Goal: Communication & Community: Answer question/provide support

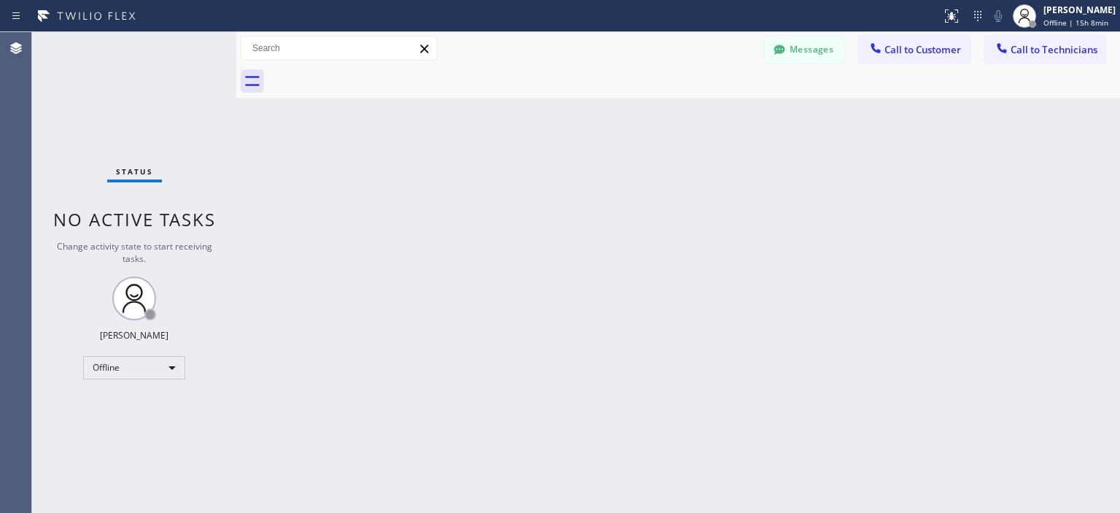
click at [811, 53] on button "Messages" at bounding box center [804, 50] width 80 height 28
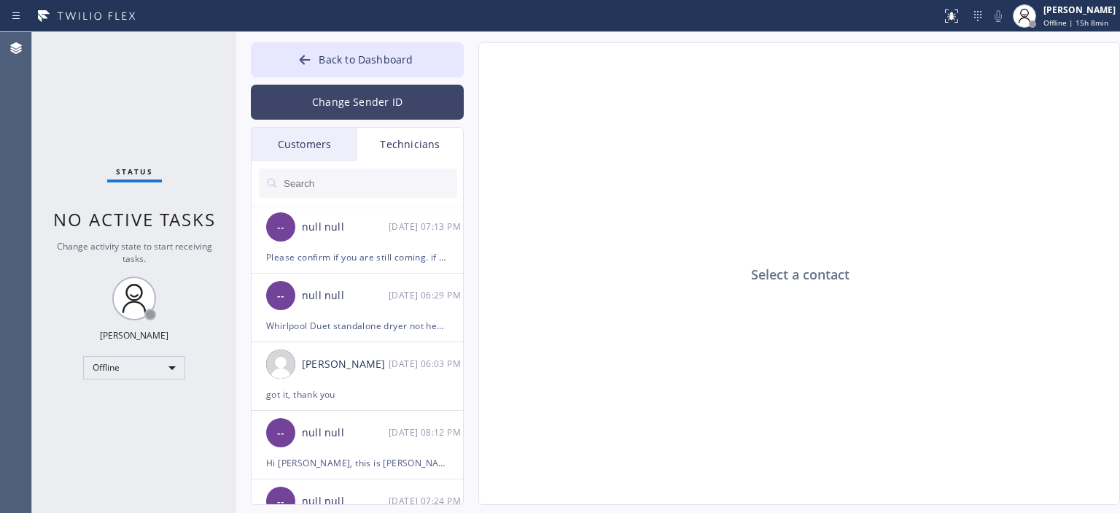
click at [356, 101] on button "Change Sender ID" at bounding box center [357, 102] width 213 height 35
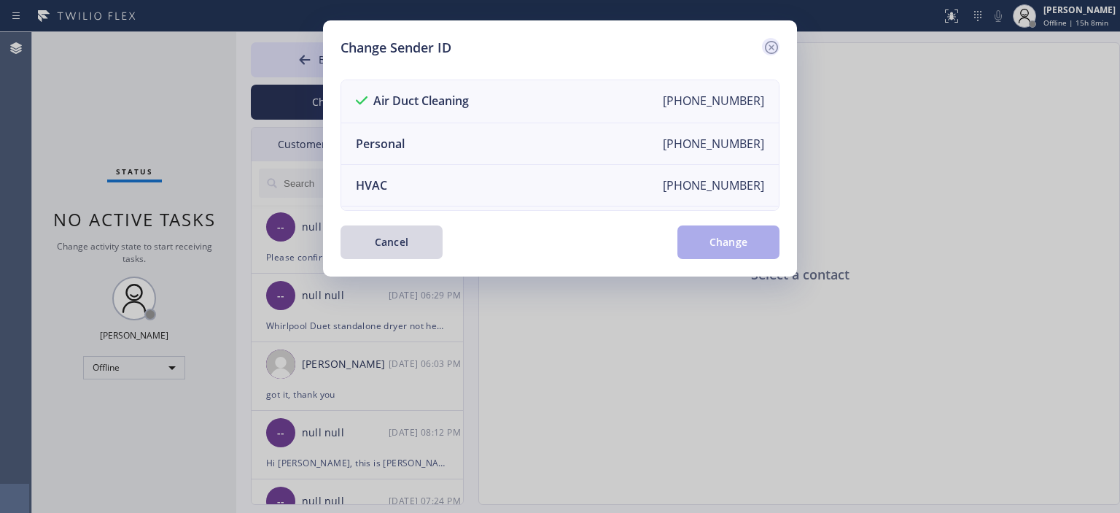
click at [771, 38] on div at bounding box center [771, 47] width 18 height 18
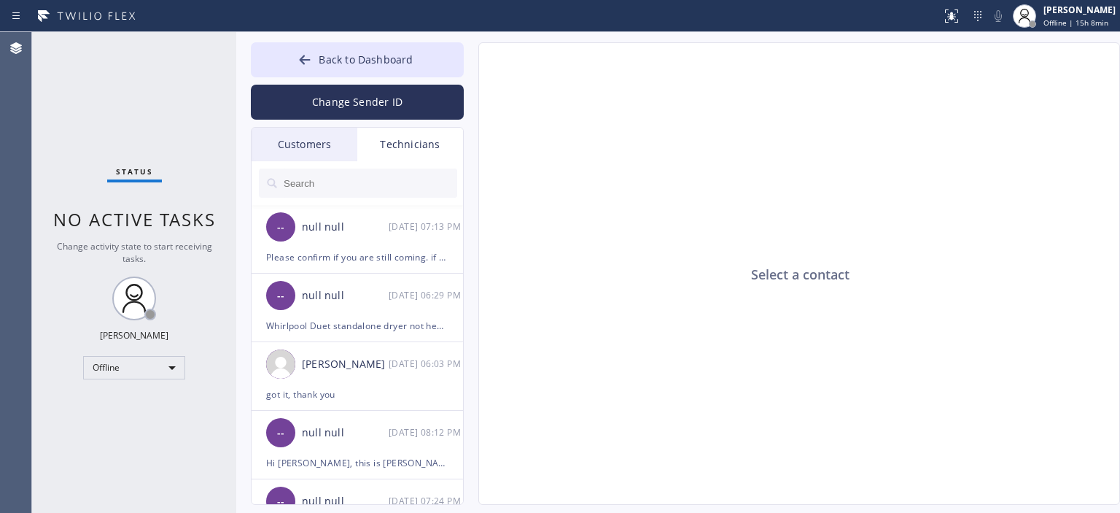
click at [300, 142] on div "Customers" at bounding box center [305, 145] width 106 height 34
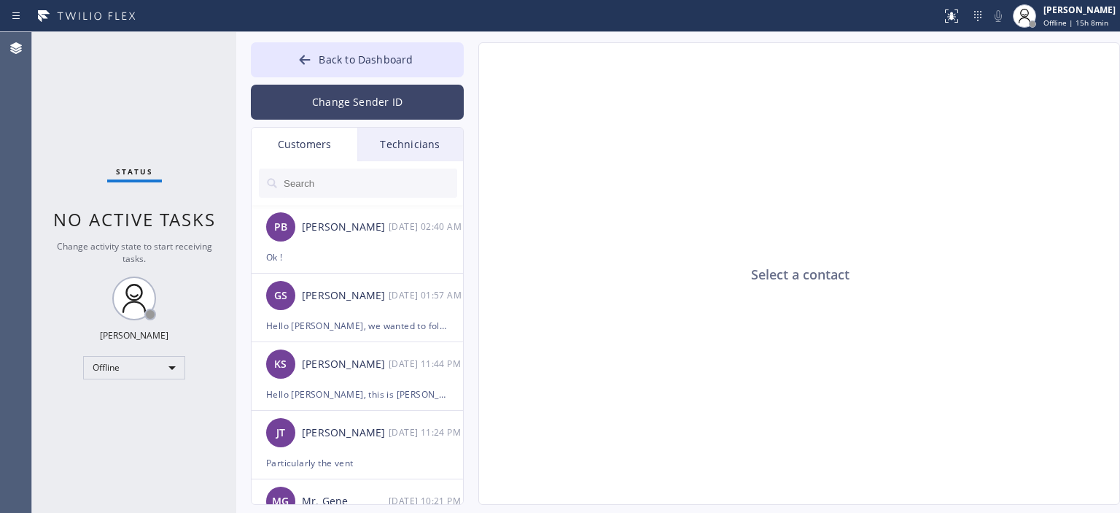
click at [414, 104] on button "Change Sender ID" at bounding box center [357, 102] width 213 height 35
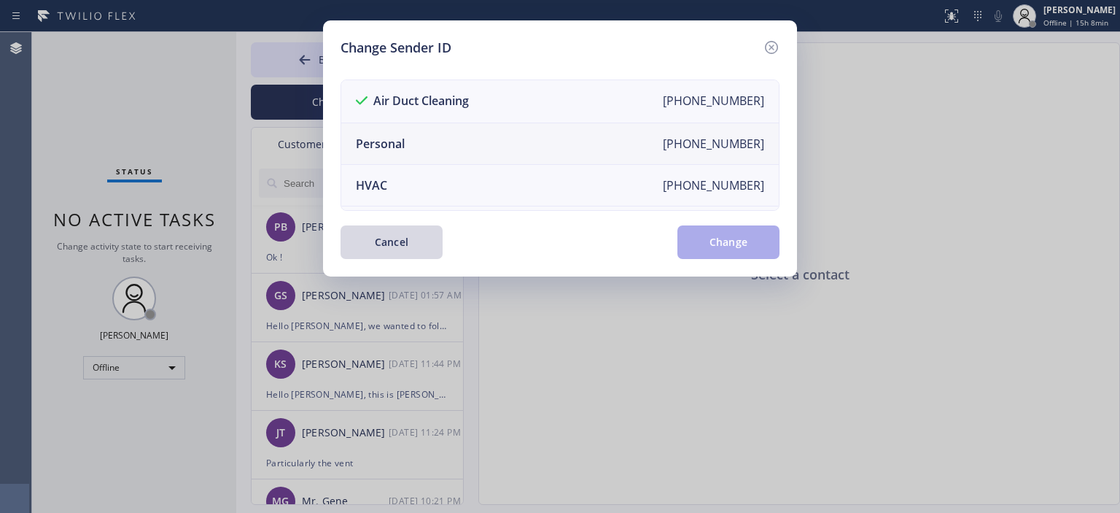
click at [444, 139] on li "Personal [PHONE_NUMBER]" at bounding box center [560, 144] width 438 height 42
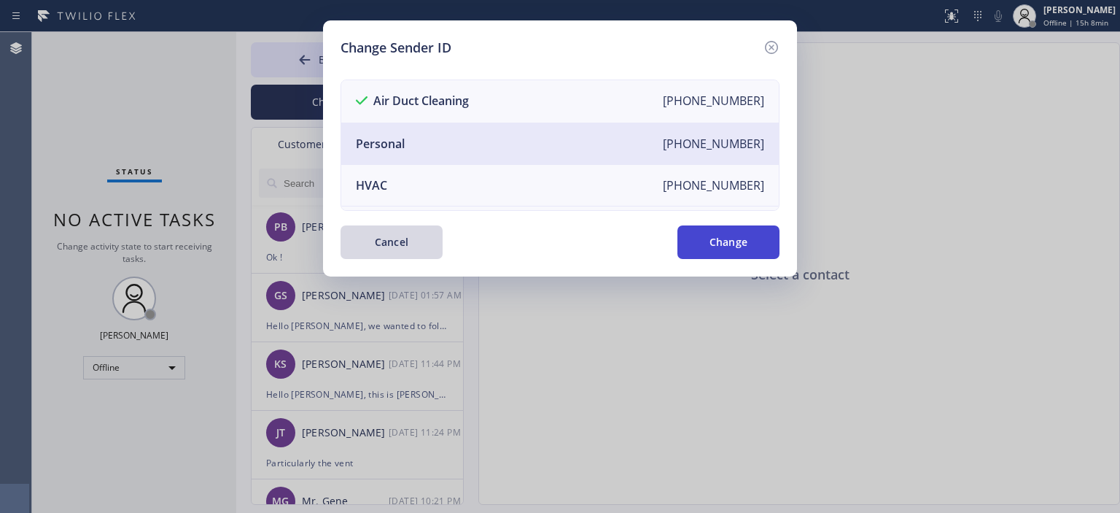
click at [745, 234] on button "Change" at bounding box center [728, 242] width 102 height 34
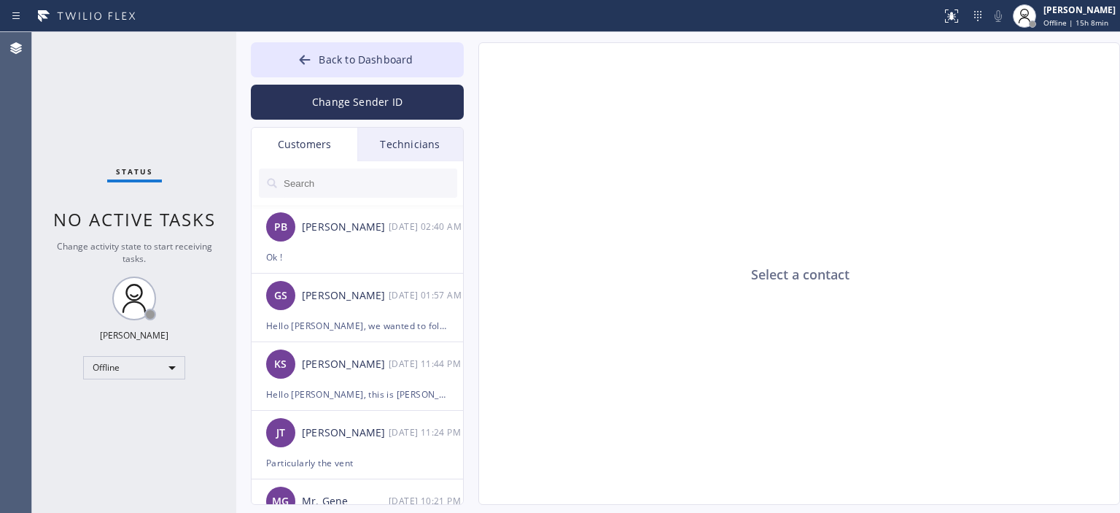
click at [376, 141] on div "Technicians" at bounding box center [410, 145] width 106 height 34
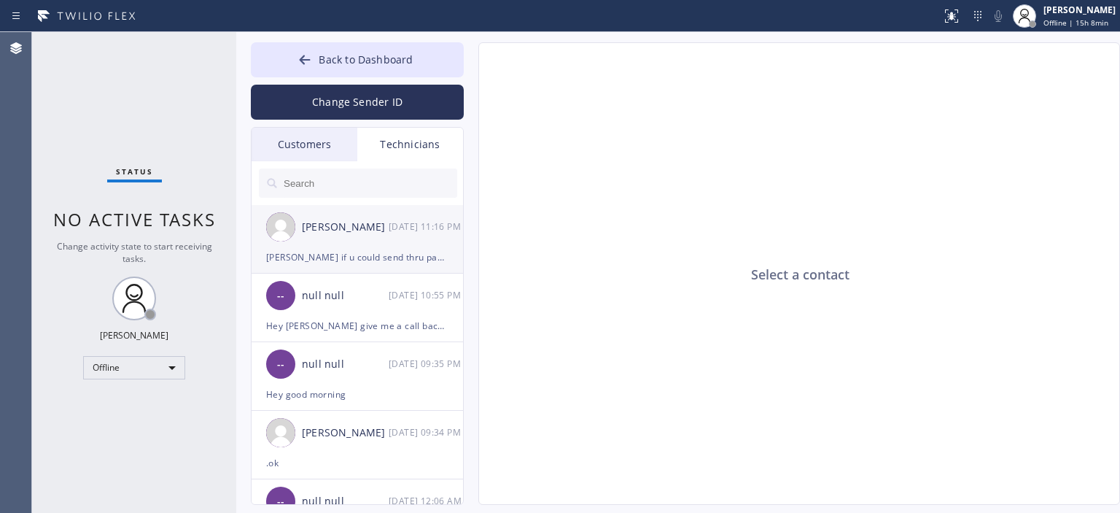
click at [431, 238] on div "[PERSON_NAME] [DATE] 11:16 PM" at bounding box center [358, 227] width 213 height 44
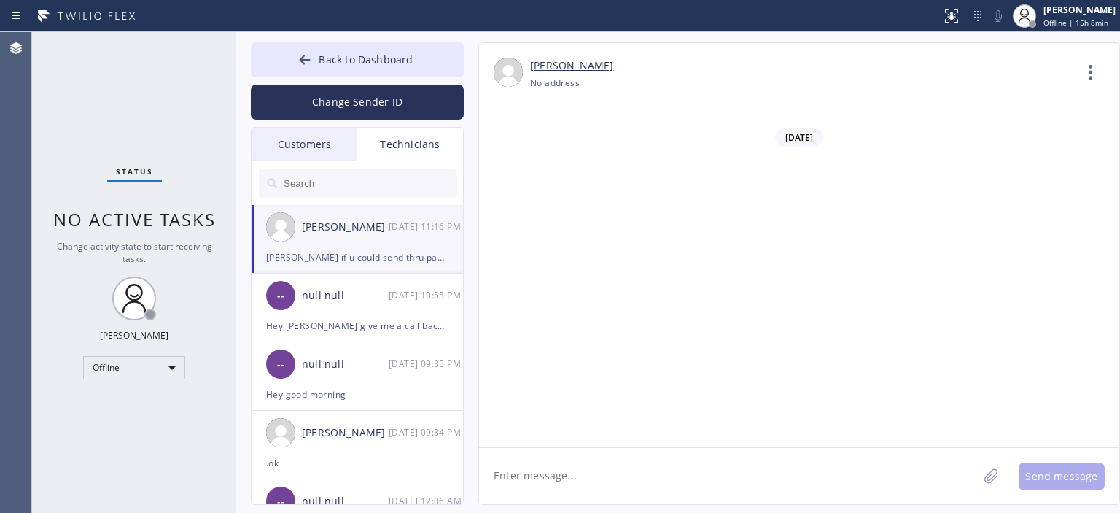
scroll to position [84090, 0]
click at [633, 483] on textarea at bounding box center [728, 476] width 499 height 56
type textarea "Р"
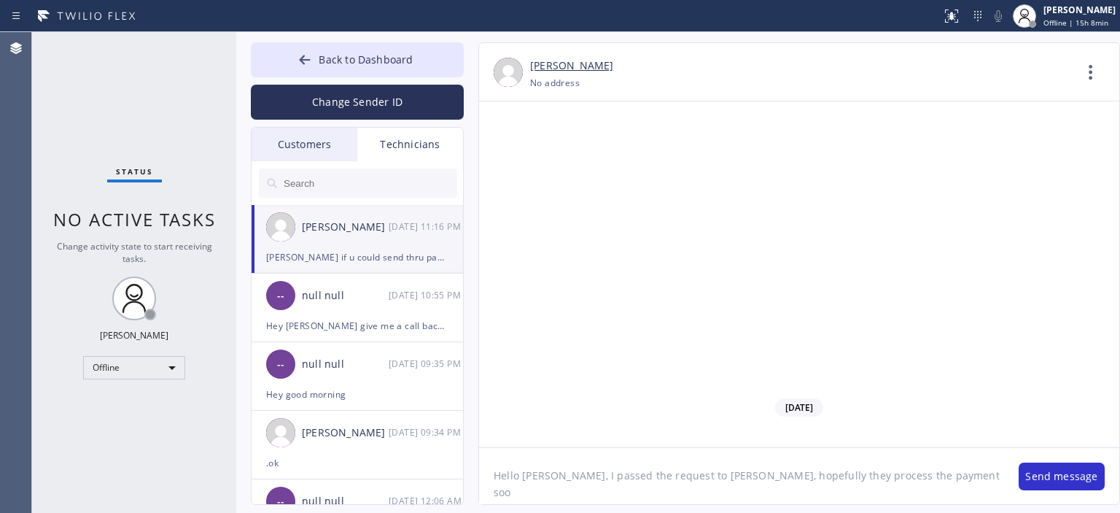
type textarea "Hello [PERSON_NAME], I passed the request to [PERSON_NAME], hopefully they proc…"
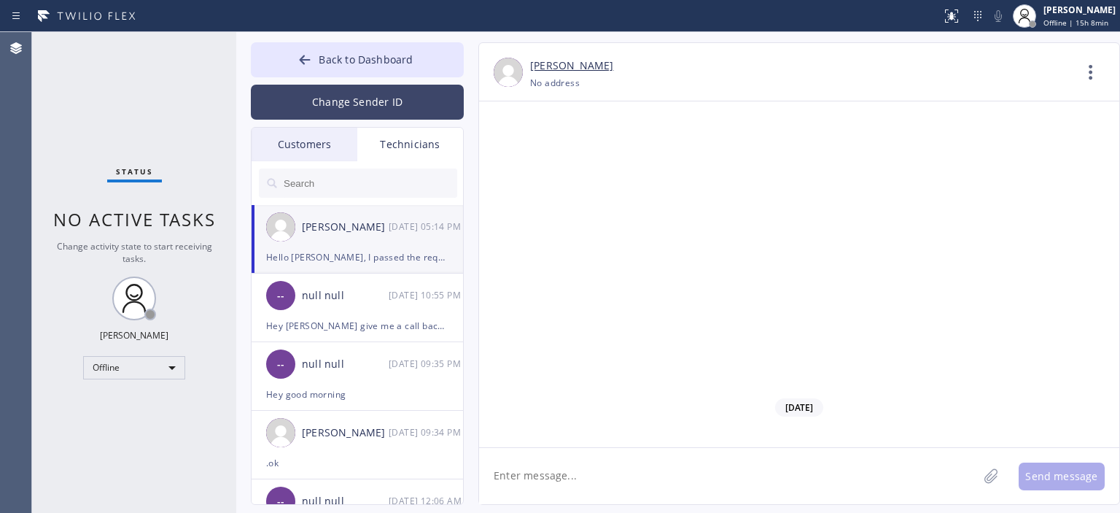
click at [339, 98] on button "Change Sender ID" at bounding box center [357, 102] width 213 height 35
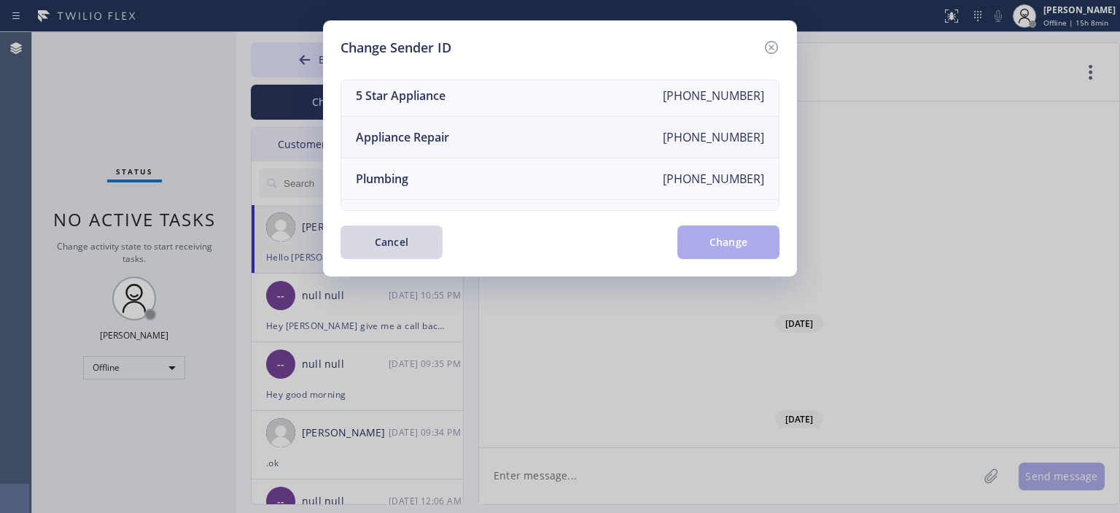
scroll to position [89, 0]
click at [467, 136] on li "Appliance Repair [PHONE_NUMBER]" at bounding box center [560, 138] width 438 height 42
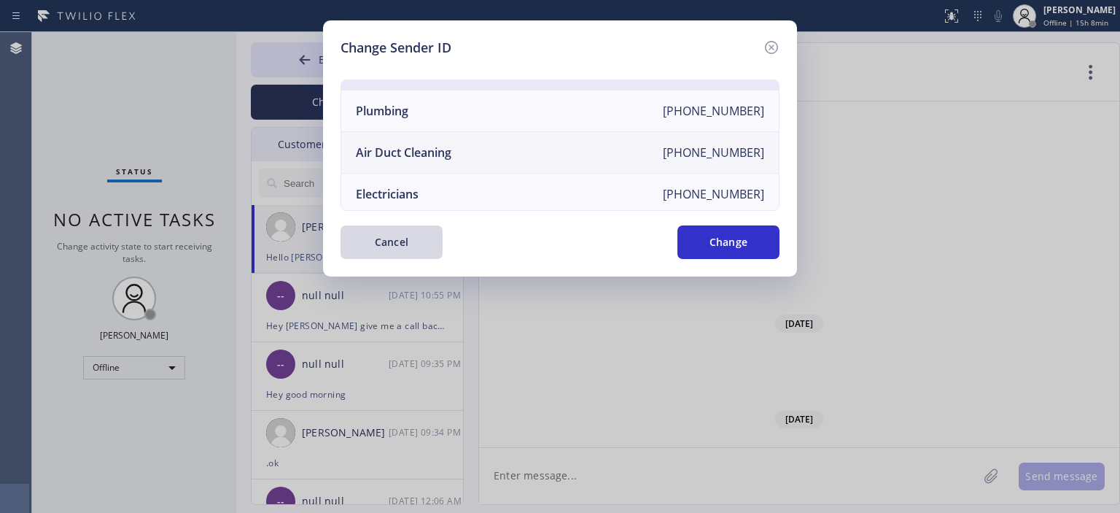
scroll to position [156, 0]
click at [473, 155] on li "Air Duct Cleaning [PHONE_NUMBER]" at bounding box center [560, 154] width 438 height 42
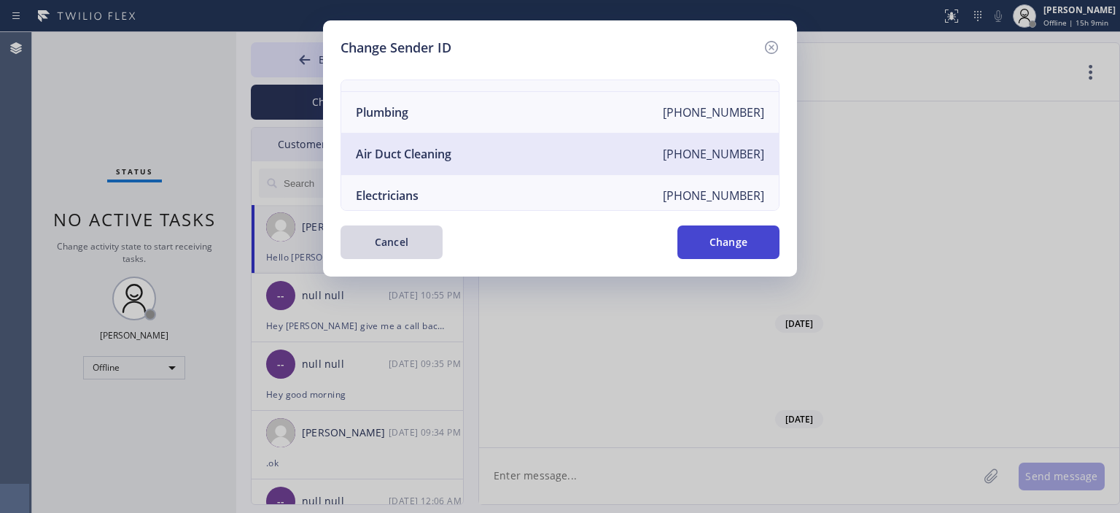
click at [725, 237] on button "Change" at bounding box center [728, 242] width 102 height 34
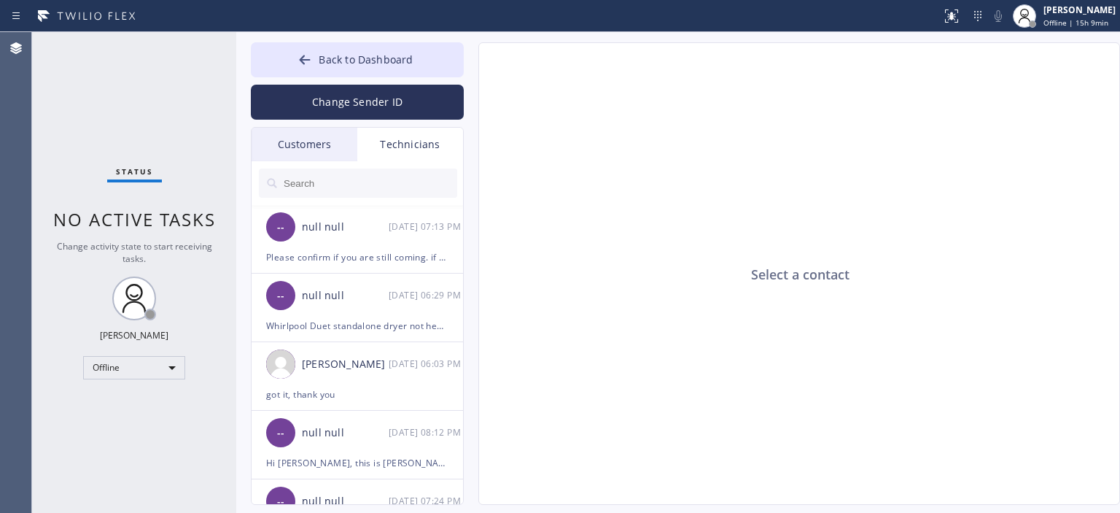
click at [318, 147] on div "Customers" at bounding box center [305, 145] width 106 height 34
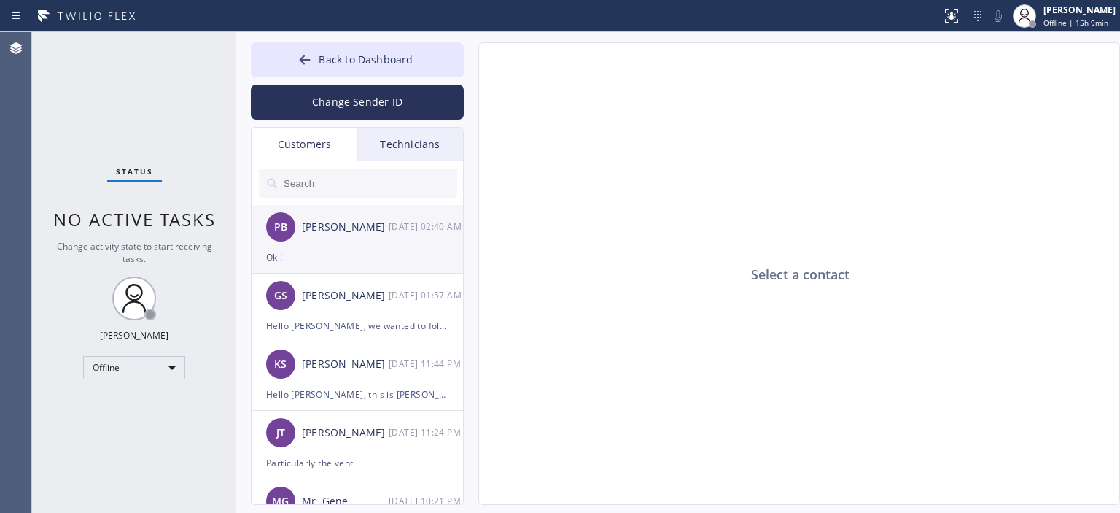
click at [383, 265] on div "Ok !" at bounding box center [357, 257] width 182 height 17
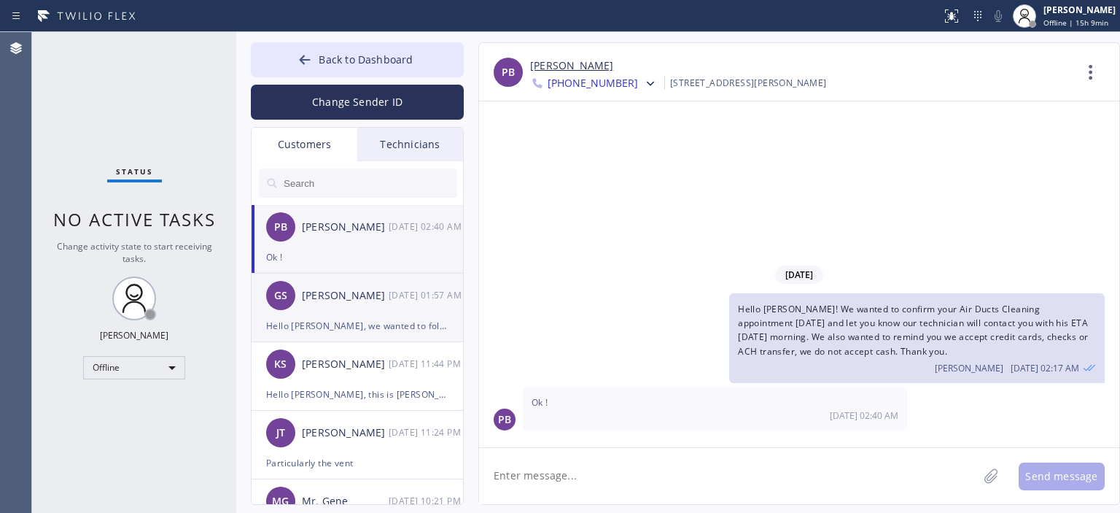
click at [338, 317] on div "Hello [PERSON_NAME], we wanted to follow up on Air Duct Cleaning estimate and c…" at bounding box center [357, 325] width 182 height 17
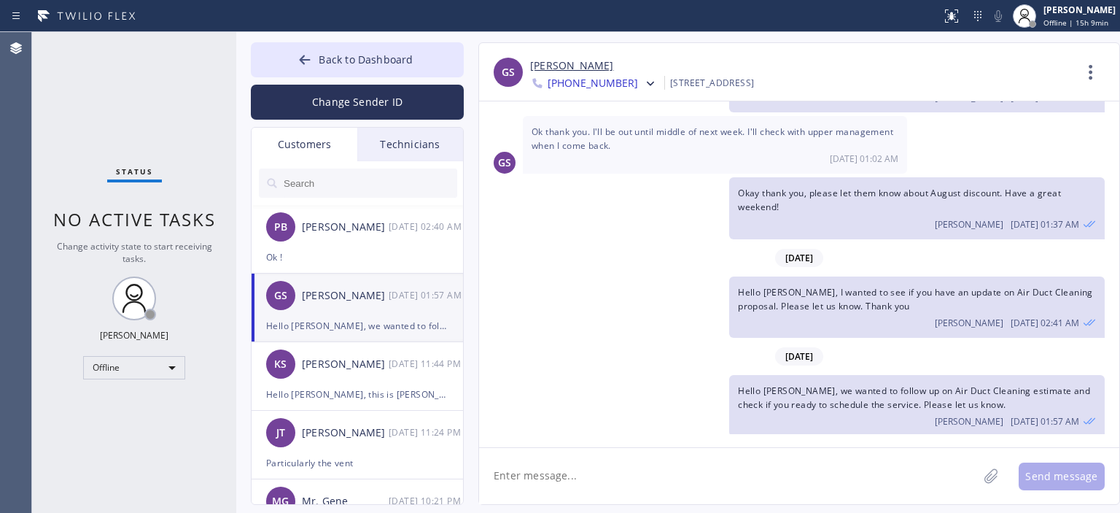
scroll to position [41, 0]
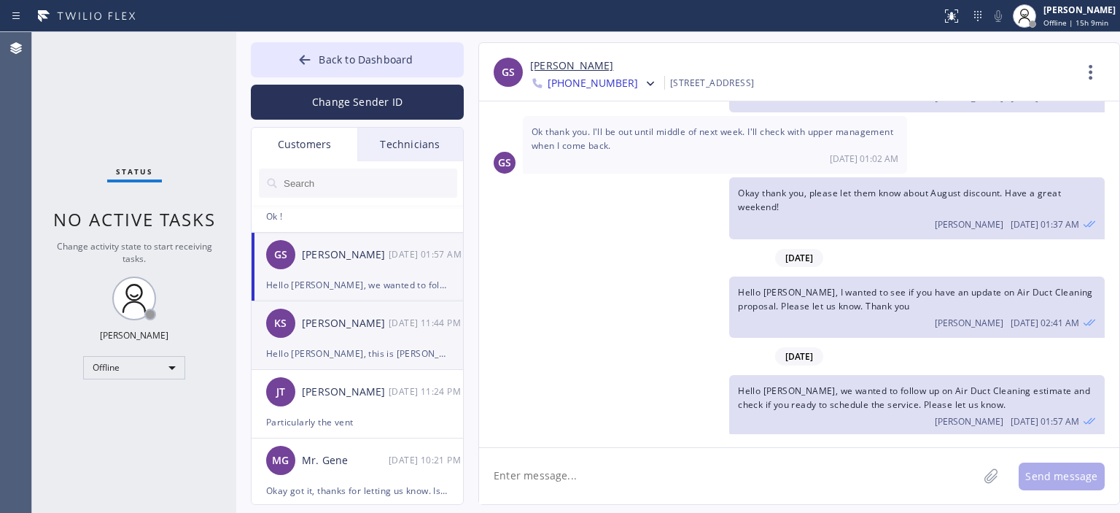
click at [353, 333] on div "KS [PERSON_NAME] [DATE] 11:44 PM" at bounding box center [358, 323] width 213 height 44
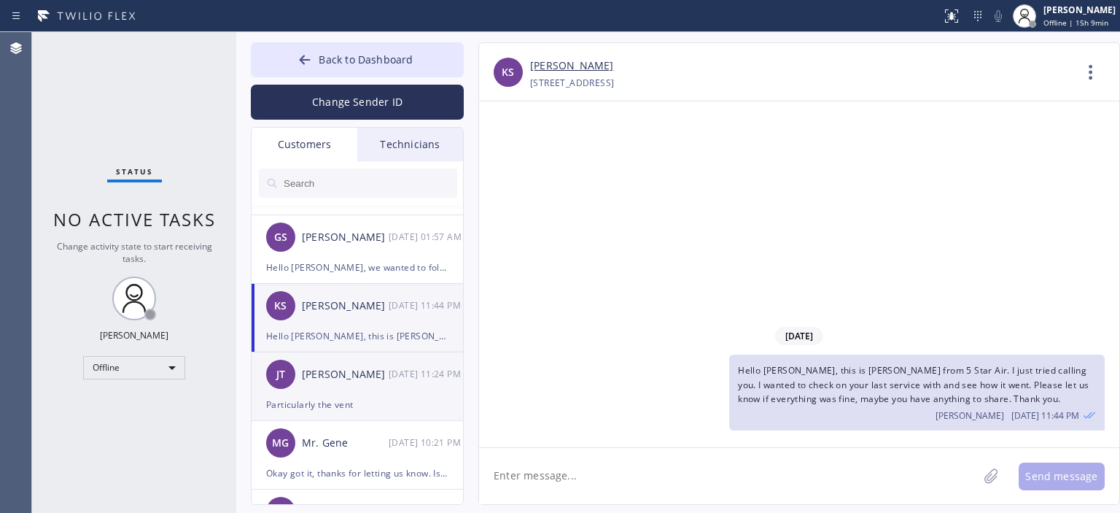
scroll to position [58, 0]
click at [359, 370] on div "[PERSON_NAME]" at bounding box center [345, 374] width 87 height 17
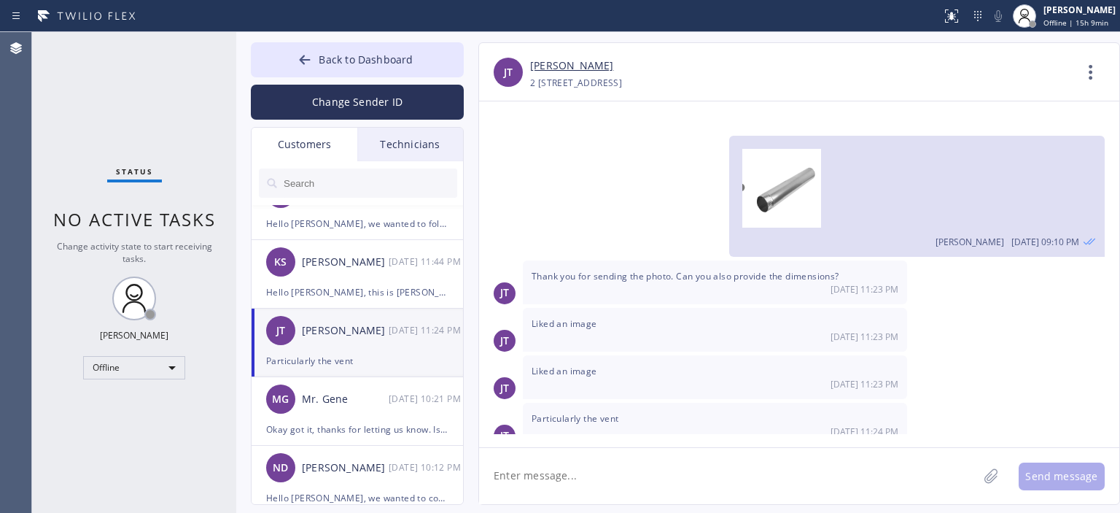
scroll to position [101, 0]
click at [377, 405] on div "Mr. Gene" at bounding box center [345, 400] width 87 height 17
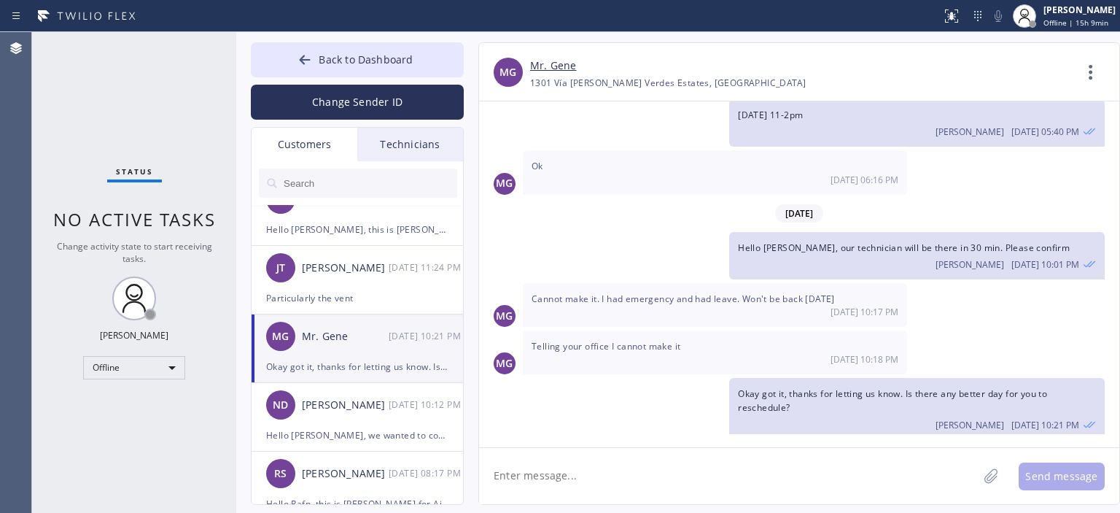
scroll to position [163, 0]
click at [378, 406] on div "[PERSON_NAME]" at bounding box center [345, 406] width 87 height 17
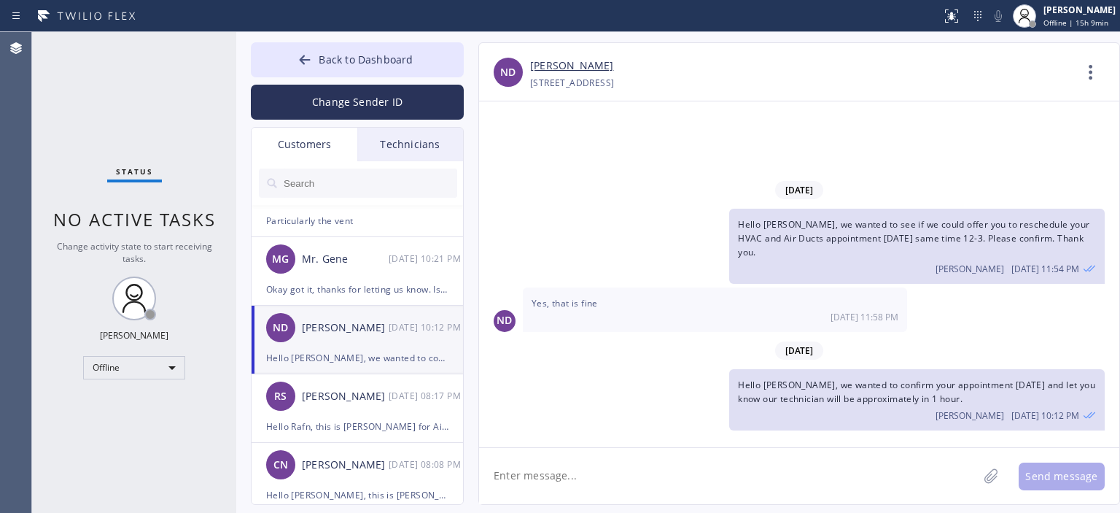
scroll to position [242, 0]
click at [378, 406] on div "[PERSON_NAME] [DATE] 08:17 PM" at bounding box center [358, 396] width 213 height 44
